Goal: Information Seeking & Learning: Learn about a topic

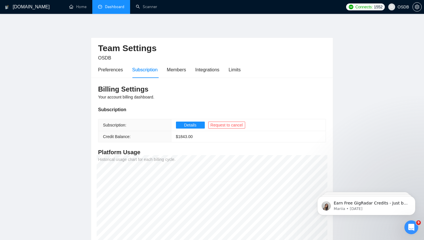
click at [116, 8] on link "Dashboard" at bounding box center [111, 6] width 26 height 5
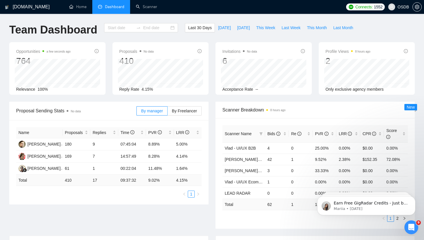
type input "[DATE]"
click at [221, 31] on span "[DATE]" at bounding box center [224, 28] width 13 height 6
type input "[DATE]"
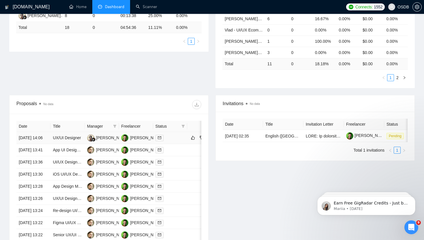
click at [180, 141] on div at bounding box center [170, 138] width 29 height 7
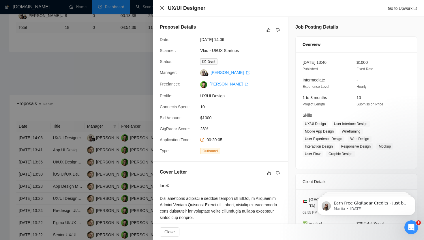
click at [161, 8] on icon "close" at bounding box center [162, 8] width 5 height 5
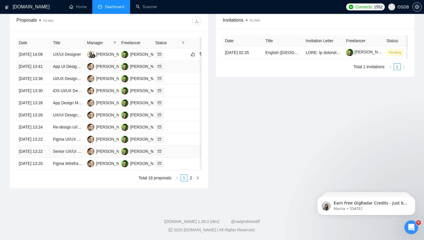
scroll to position [240, 0]
click at [187, 61] on td at bounding box center [170, 67] width 34 height 12
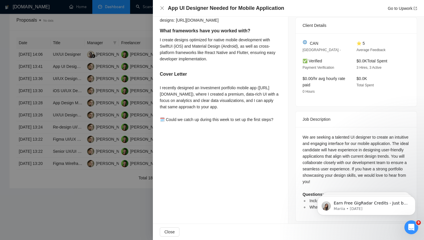
scroll to position [145, 0]
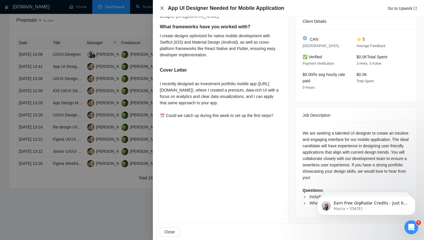
click at [164, 9] on icon "close" at bounding box center [162, 8] width 5 height 5
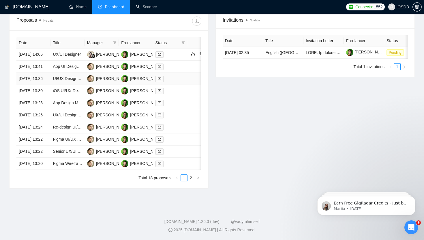
click at [177, 79] on div at bounding box center [170, 78] width 29 height 7
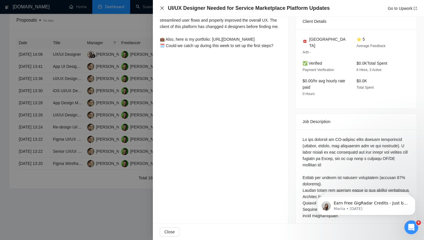
click at [161, 6] on icon "close" at bounding box center [162, 8] width 5 height 5
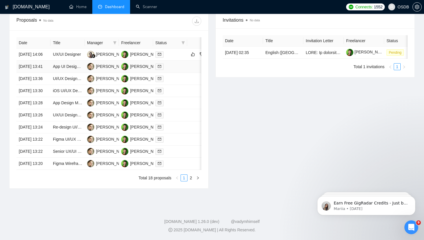
click at [177, 63] on div at bounding box center [170, 66] width 29 height 7
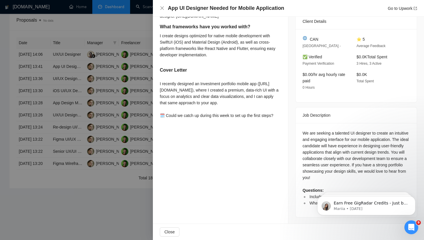
click at [160, 5] on div "App UI Designer Needed for Mobile Application Go to Upwork" at bounding box center [289, 8] width 258 height 7
click at [162, 10] on icon "close" at bounding box center [162, 8] width 5 height 5
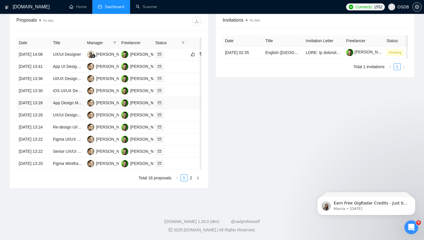
click at [185, 106] on div at bounding box center [170, 103] width 29 height 7
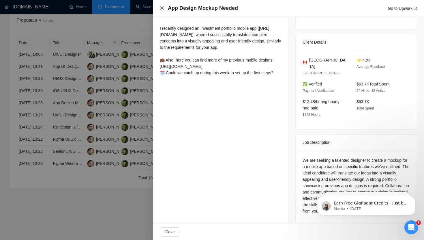
click at [163, 8] on icon "close" at bounding box center [162, 8] width 5 height 5
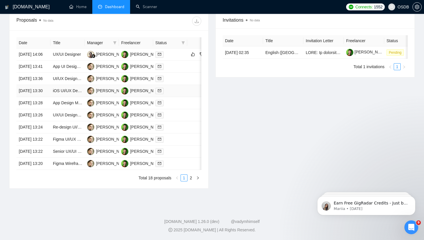
click at [172, 97] on td at bounding box center [170, 91] width 34 height 12
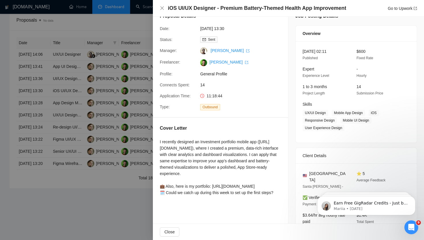
scroll to position [0, 0]
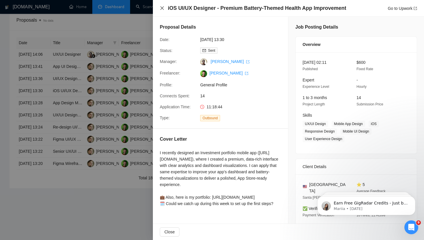
click at [162, 6] on icon "close" at bounding box center [162, 8] width 5 height 5
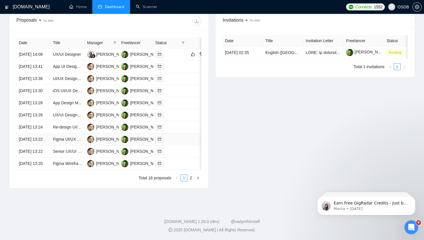
click at [174, 143] on div at bounding box center [170, 139] width 29 height 7
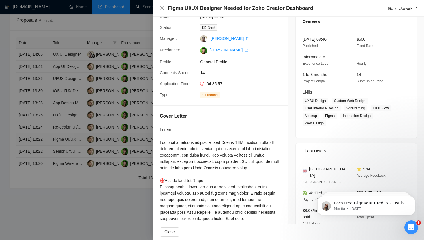
scroll to position [21, 0]
